Goal: Task Accomplishment & Management: Complete application form

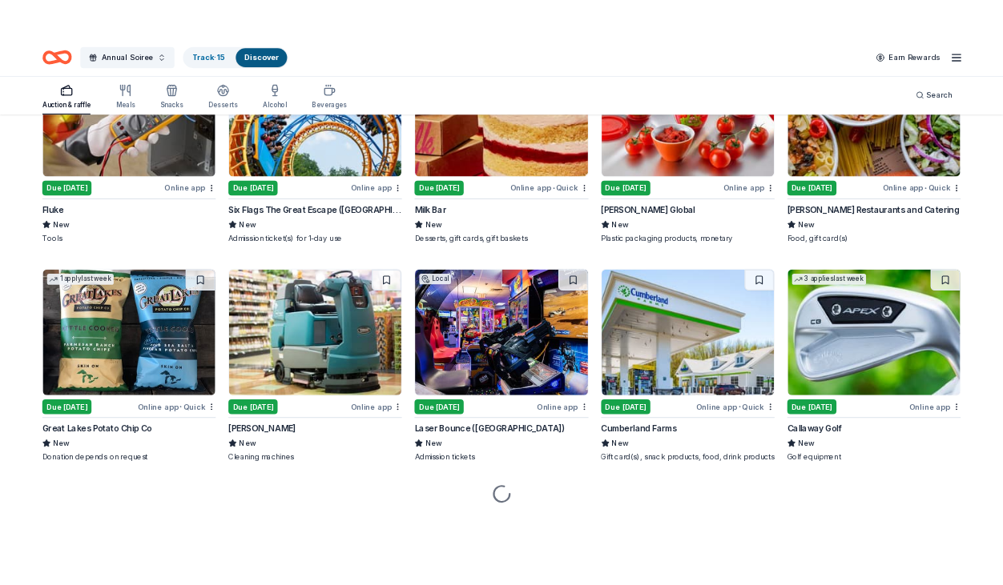
scroll to position [7100, 0]
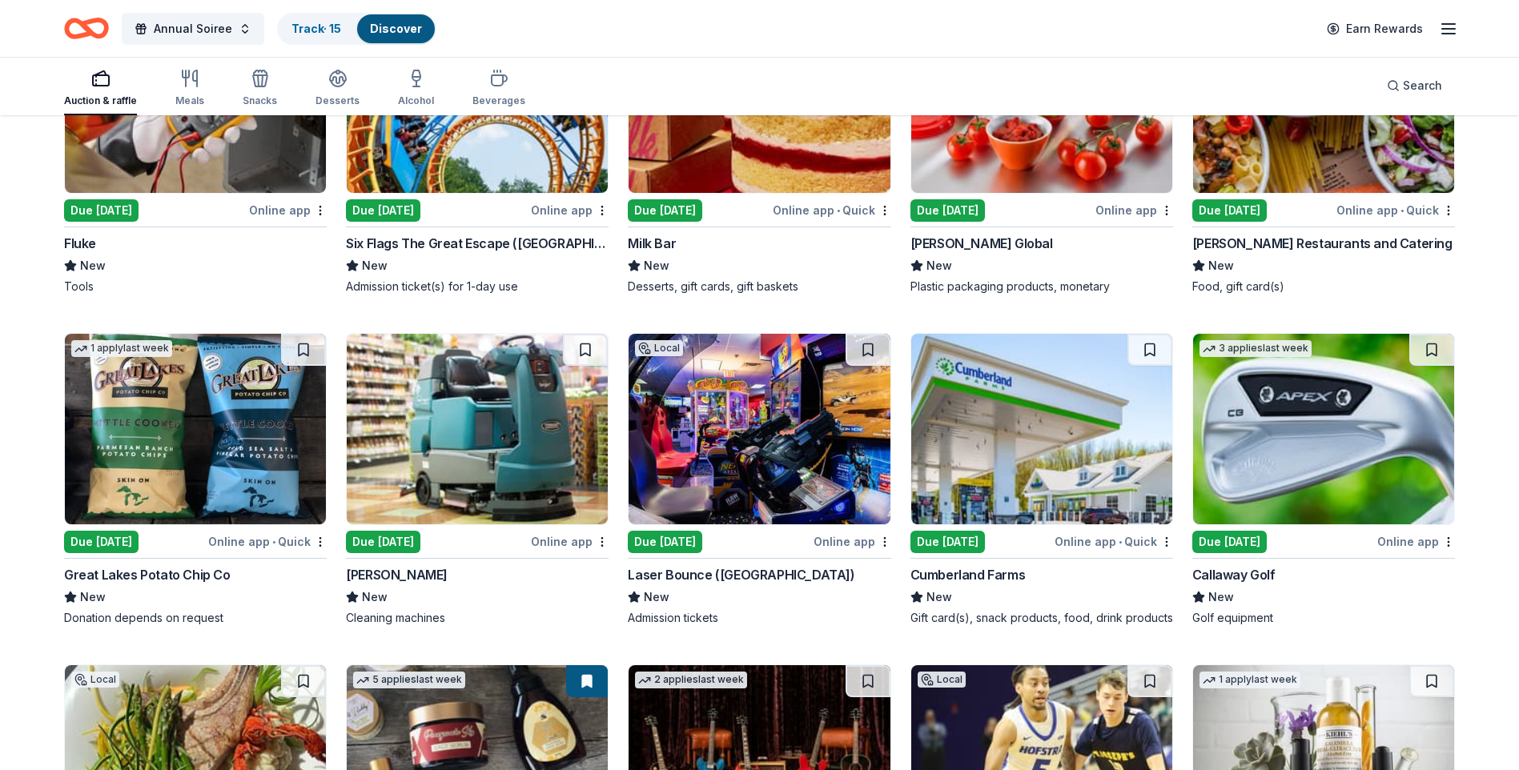
click at [692, 553] on div "Due [DATE]" at bounding box center [665, 542] width 74 height 22
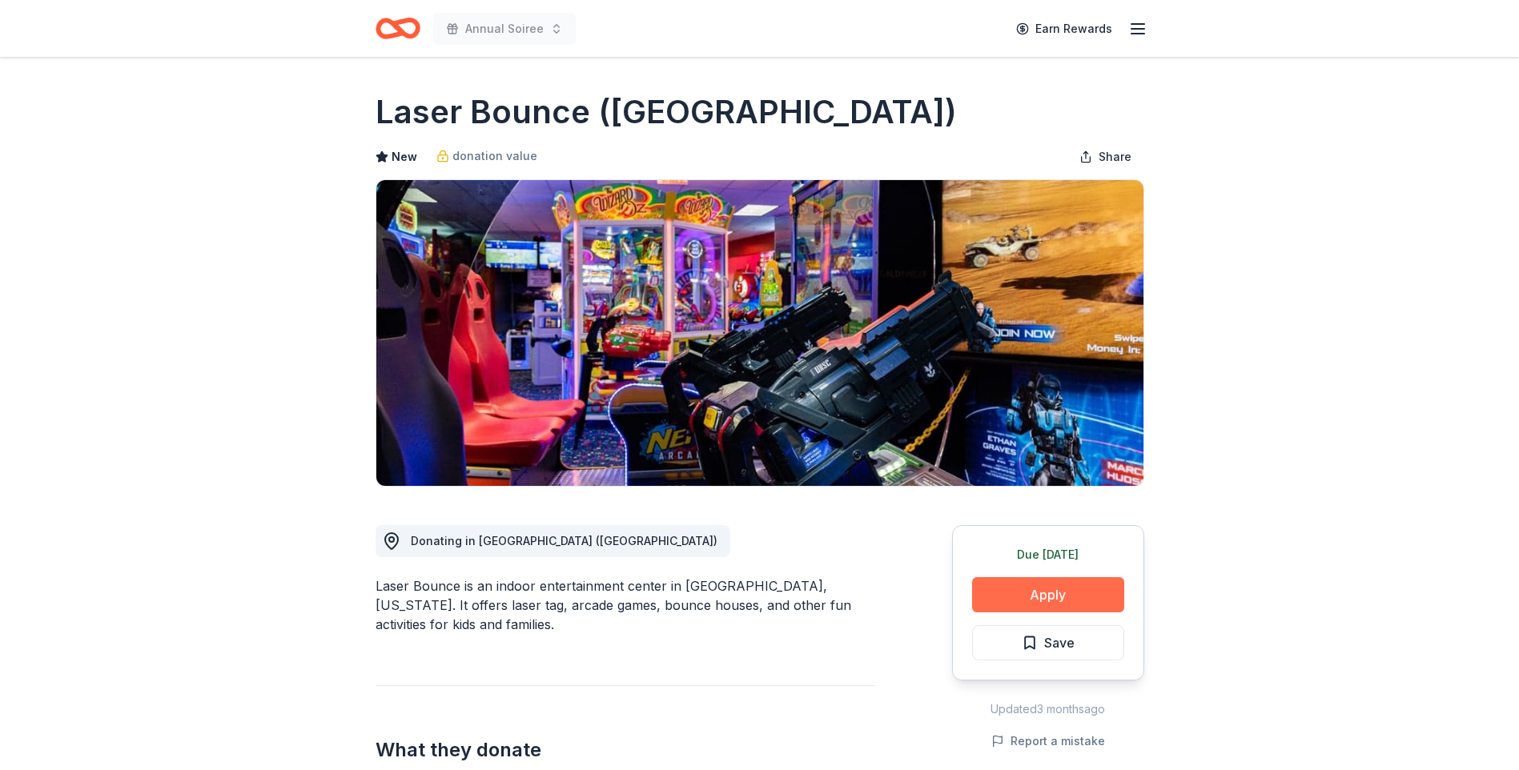
click at [988, 582] on button "Apply" at bounding box center [1048, 594] width 152 height 35
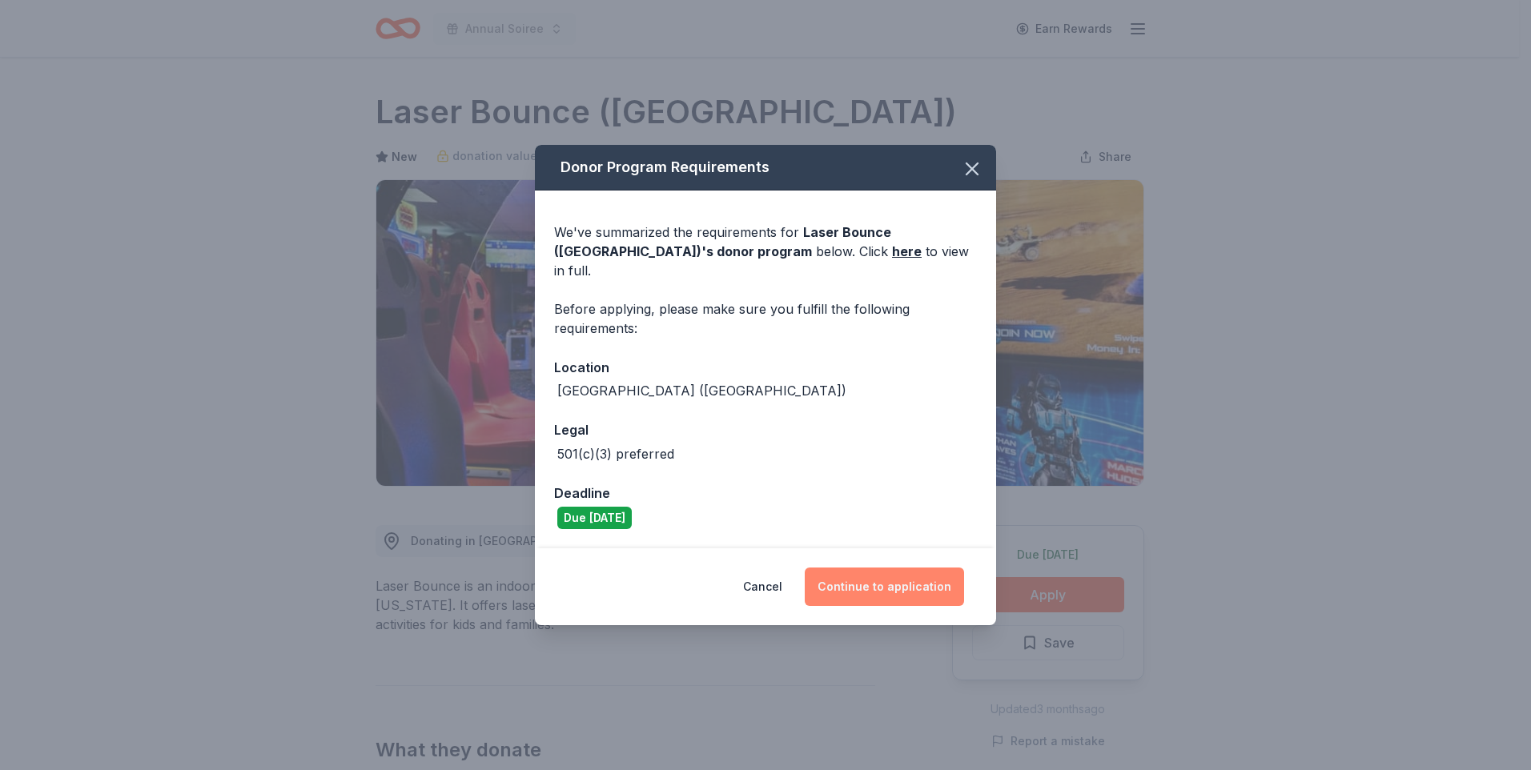
click at [849, 585] on button "Continue to application" at bounding box center [884, 587] width 159 height 38
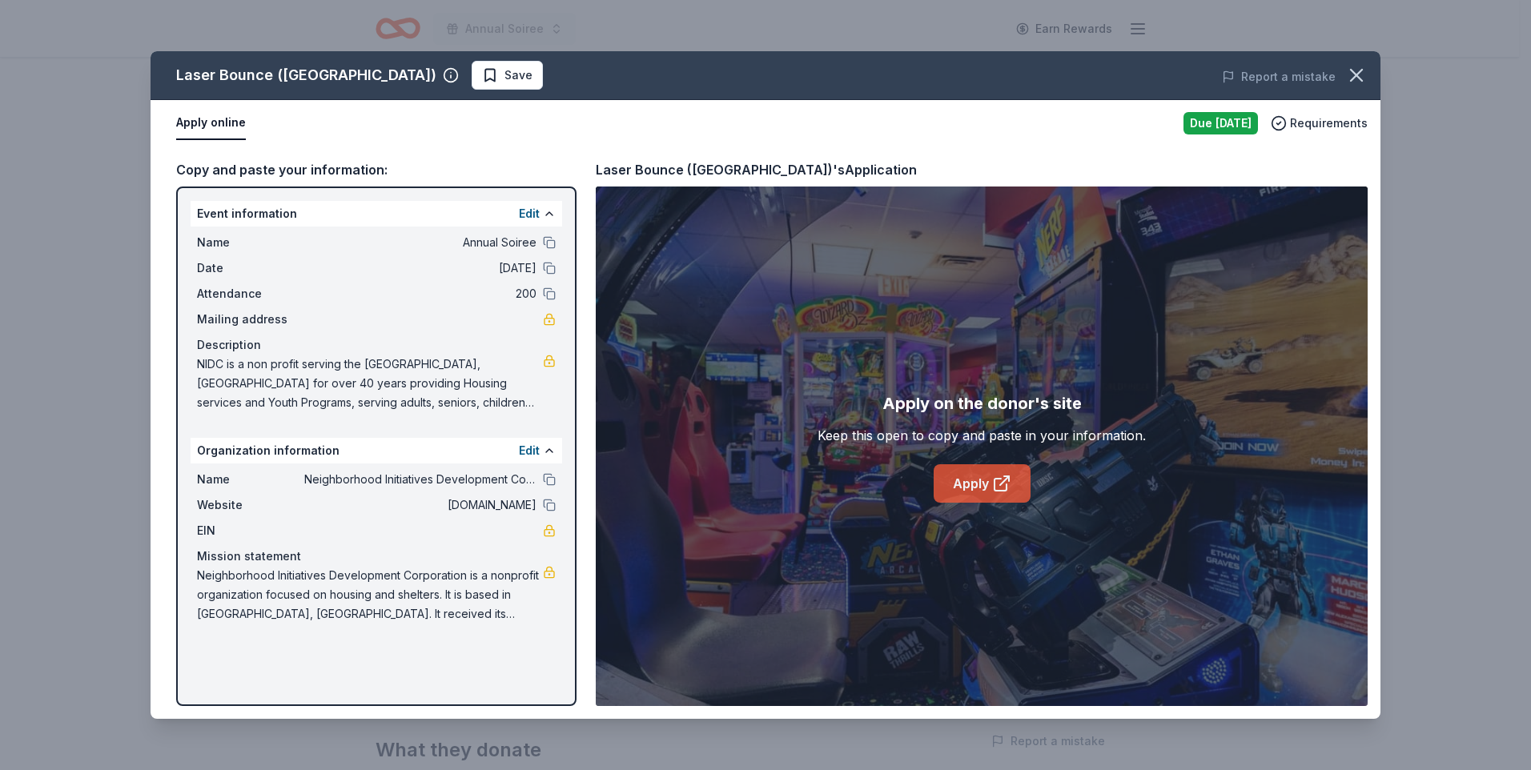
click at [981, 480] on link "Apply" at bounding box center [982, 483] width 97 height 38
click at [1353, 72] on icon "button" at bounding box center [1356, 75] width 11 height 11
